Goal: Check status: Check status

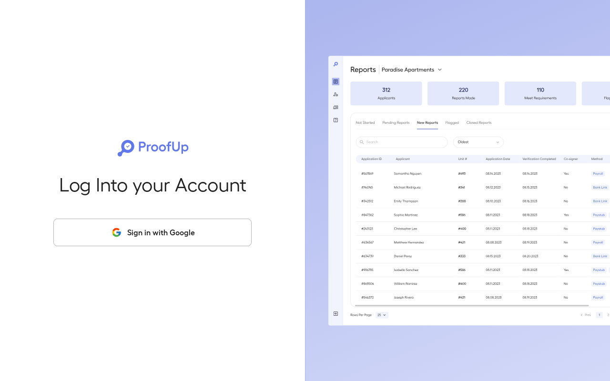
click at [160, 234] on button "Sign in with Google" at bounding box center [152, 233] width 198 height 28
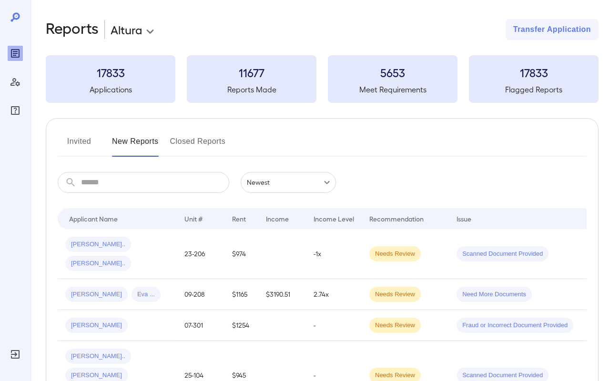
click at [81, 140] on button "Invited" at bounding box center [79, 145] width 43 height 23
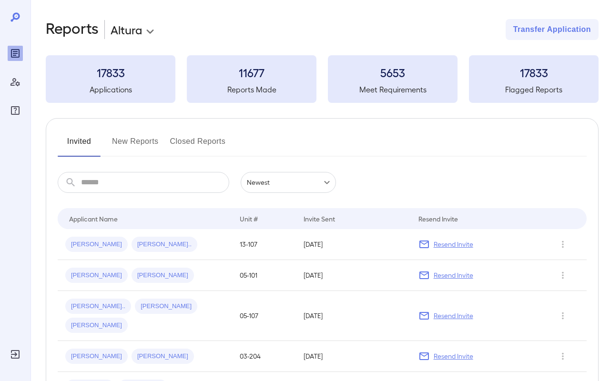
click at [132, 142] on button "New Reports" at bounding box center [135, 145] width 47 height 23
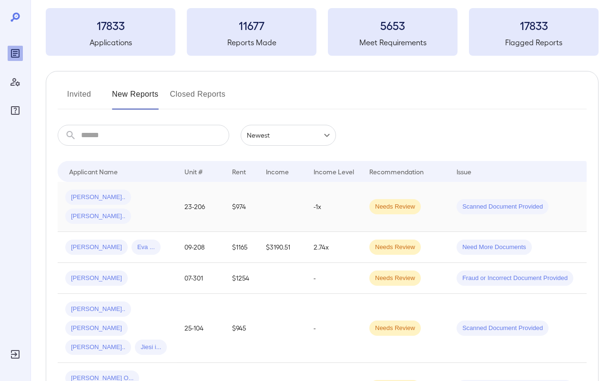
scroll to position [54, 0]
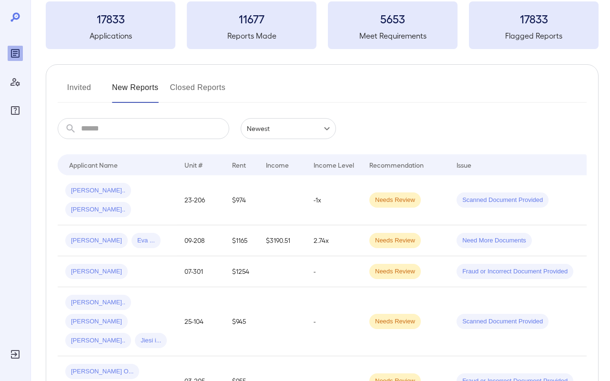
click at [127, 92] on button "New Reports" at bounding box center [135, 91] width 47 height 23
click at [72, 92] on button "Invited" at bounding box center [79, 91] width 43 height 23
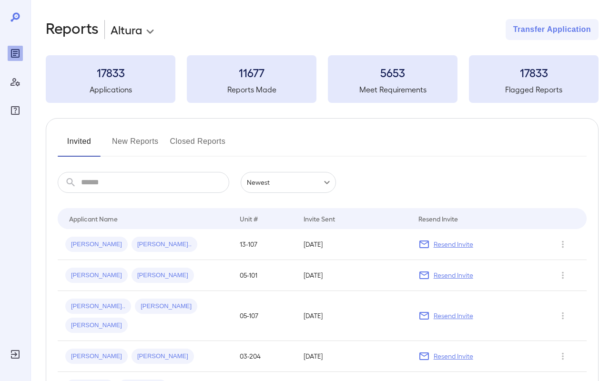
scroll to position [23, 0]
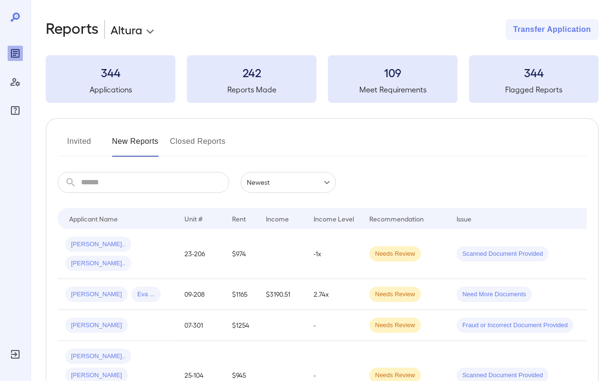
click at [80, 142] on button "Invited" at bounding box center [79, 145] width 43 height 23
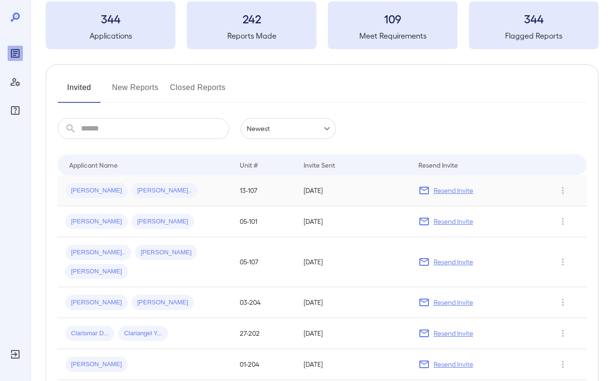
scroll to position [60, 0]
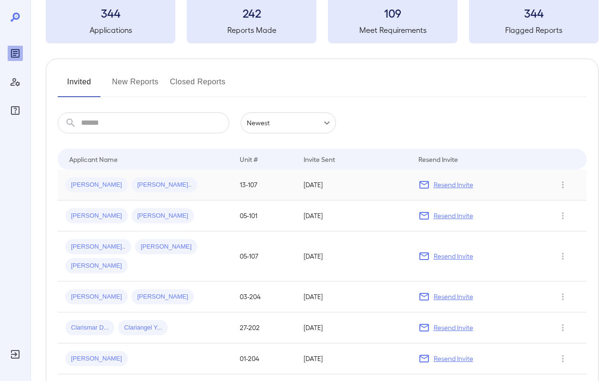
click at [180, 183] on div "Fernando C... Orlin J..." at bounding box center [144, 184] width 159 height 15
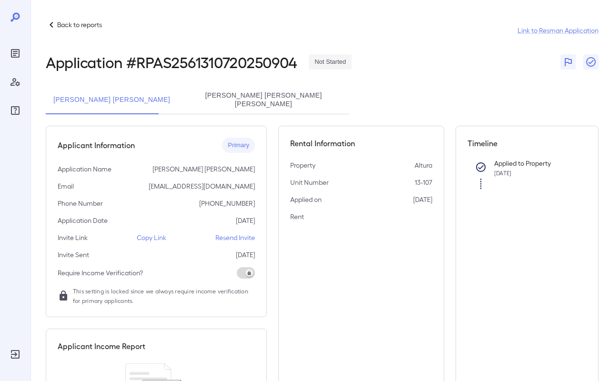
click at [16, 49] on icon "Reports" at bounding box center [15, 53] width 11 height 11
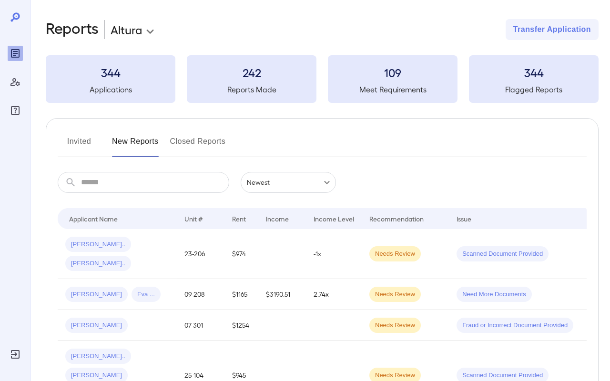
click at [89, 147] on button "Invited" at bounding box center [79, 145] width 43 height 23
click at [86, 149] on button "Invited" at bounding box center [79, 145] width 43 height 23
click at [82, 143] on button "Invited" at bounding box center [79, 145] width 43 height 23
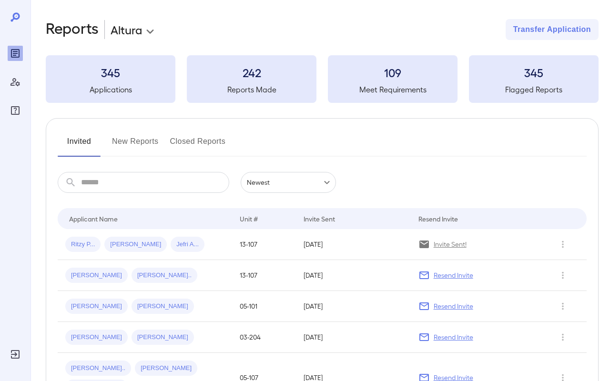
scroll to position [10, 0]
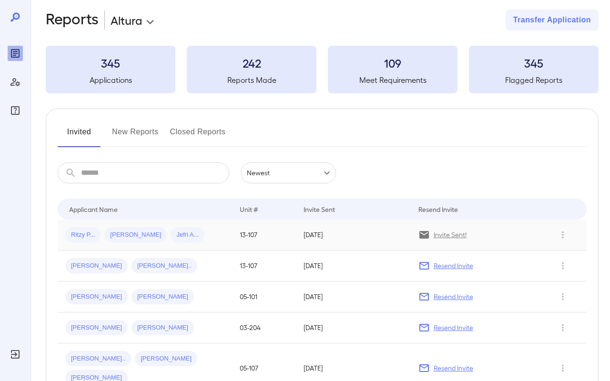
click at [171, 236] on span "Jefri A..." at bounding box center [188, 235] width 34 height 9
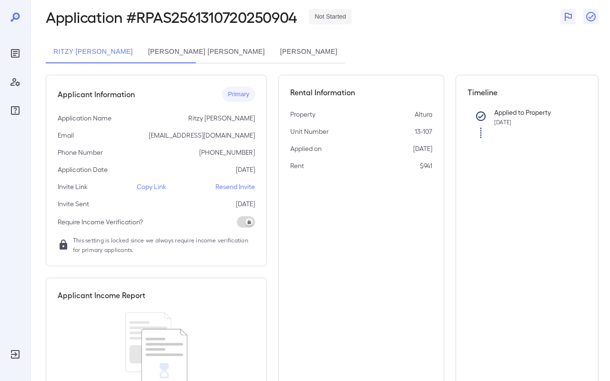
scroll to position [109, 0]
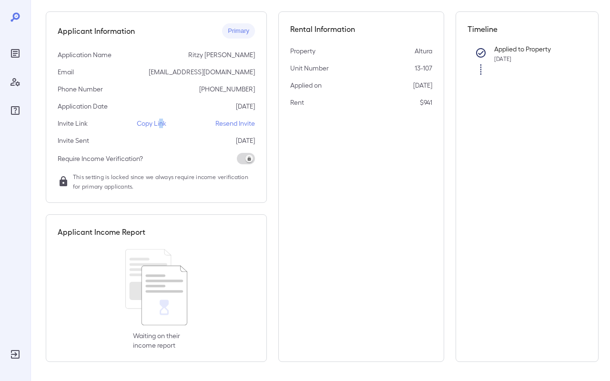
click at [161, 123] on p "Copy Link" at bounding box center [152, 124] width 30 height 10
